Goal: Find contact information: Find contact information

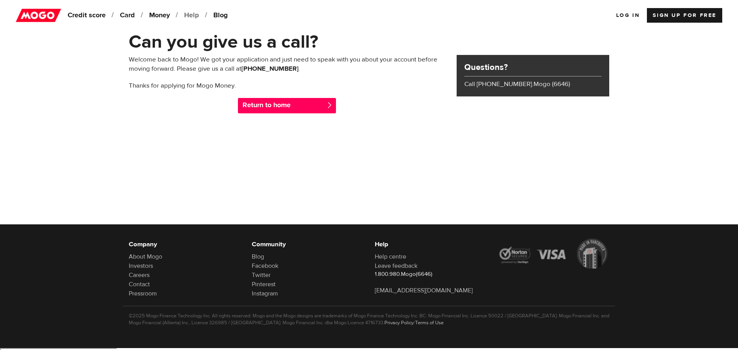
click at [198, 14] on link "Help" at bounding box center [195, 15] width 28 height 15
drag, startPoint x: 479, startPoint y: 84, endPoint x: 514, endPoint y: 84, distance: 35.7
click at [514, 84] on li "Call [PHONE_NUMBER].Mogo (6646)" at bounding box center [532, 84] width 137 height 9
drag, startPoint x: 288, startPoint y: 69, endPoint x: 242, endPoint y: 71, distance: 46.2
click at [242, 71] on p "Welcome back to Mogo! We got your application and just need to speak with you a…" at bounding box center [287, 64] width 316 height 18
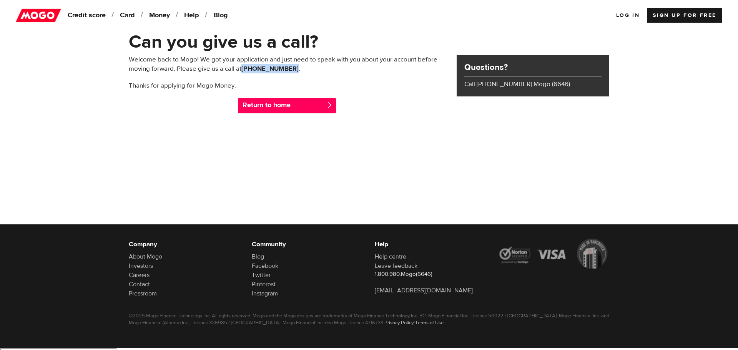
copy b "[PHONE_NUMBER]"
click at [387, 169] on div at bounding box center [369, 186] width 738 height 126
click at [167, 10] on link "Money" at bounding box center [163, 15] width 34 height 15
drag, startPoint x: 0, startPoint y: 0, endPoint x: 58, endPoint y: 156, distance: 165.9
